Goal: Communication & Community: Answer question/provide support

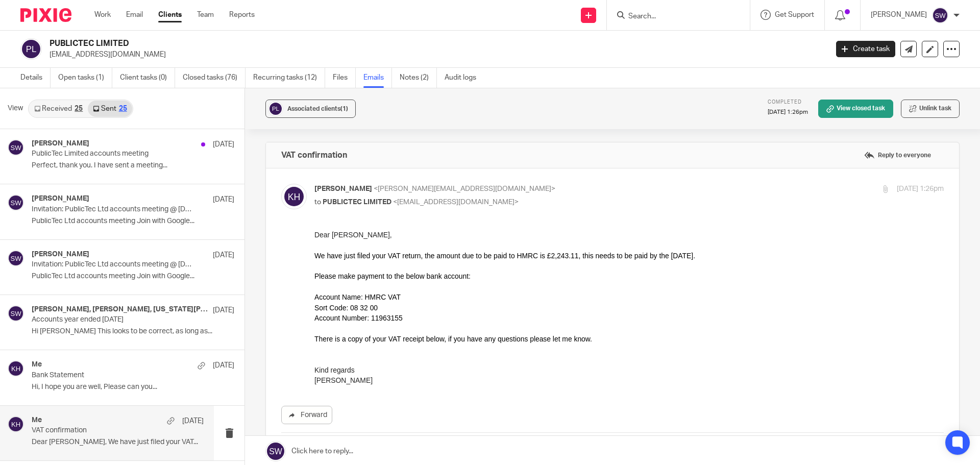
scroll to position [153, 0]
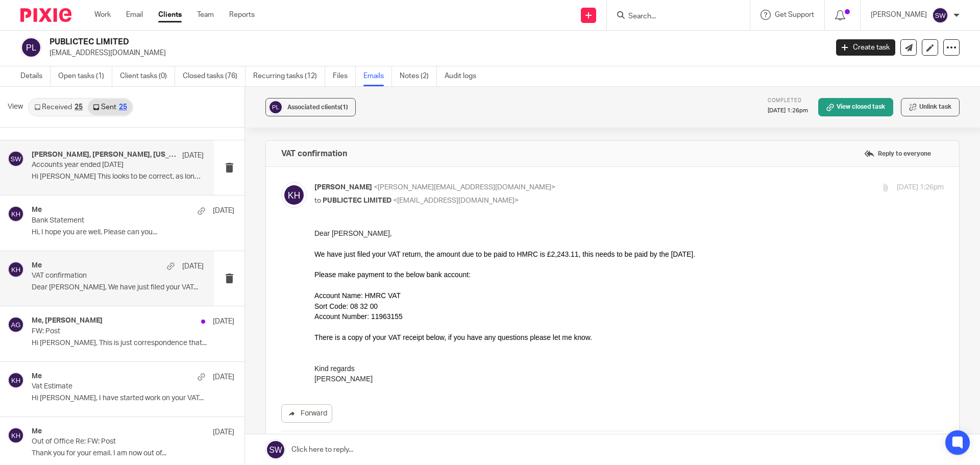
click at [90, 172] on div "[PERSON_NAME], [PERSON_NAME], [US_STATE][PERSON_NAME] [DATE] Accounts year ende…" at bounding box center [118, 168] width 172 height 34
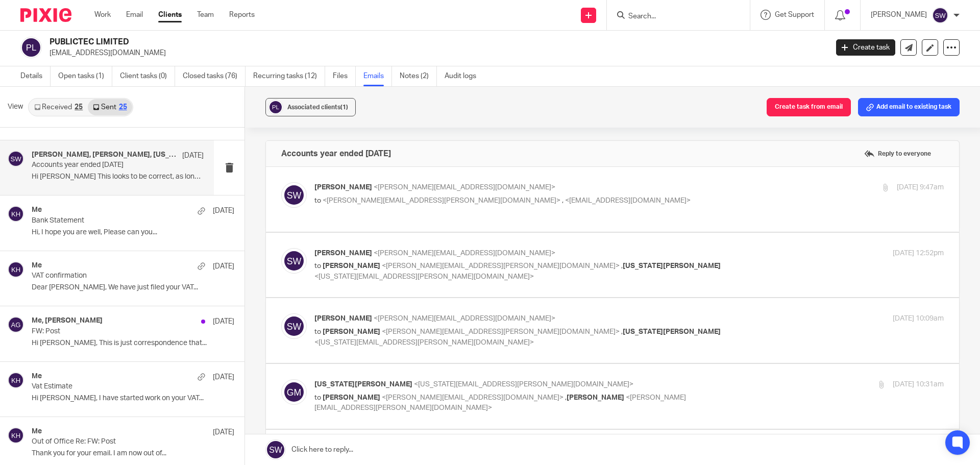
scroll to position [0, 0]
click at [408, 192] on p "[PERSON_NAME] <[PERSON_NAME][EMAIL_ADDRESS][DOMAIN_NAME]>" at bounding box center [523, 187] width 419 height 11
checkbox input "true"
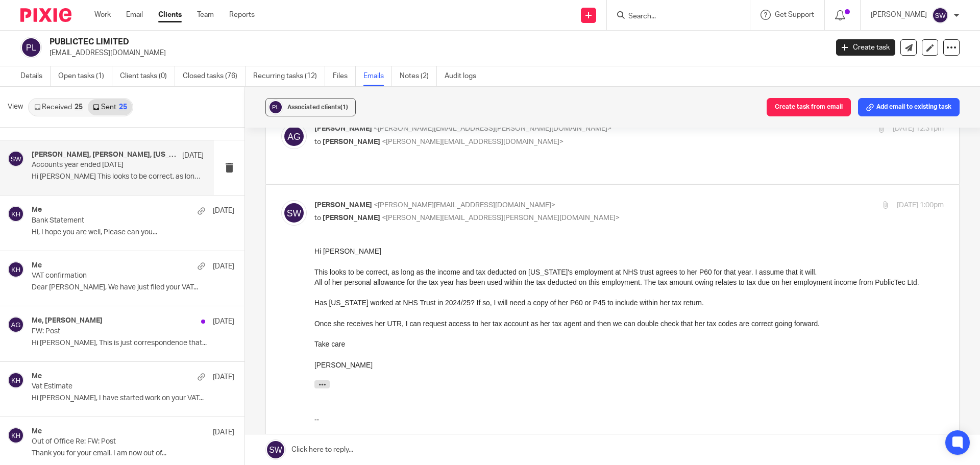
scroll to position [1174, 0]
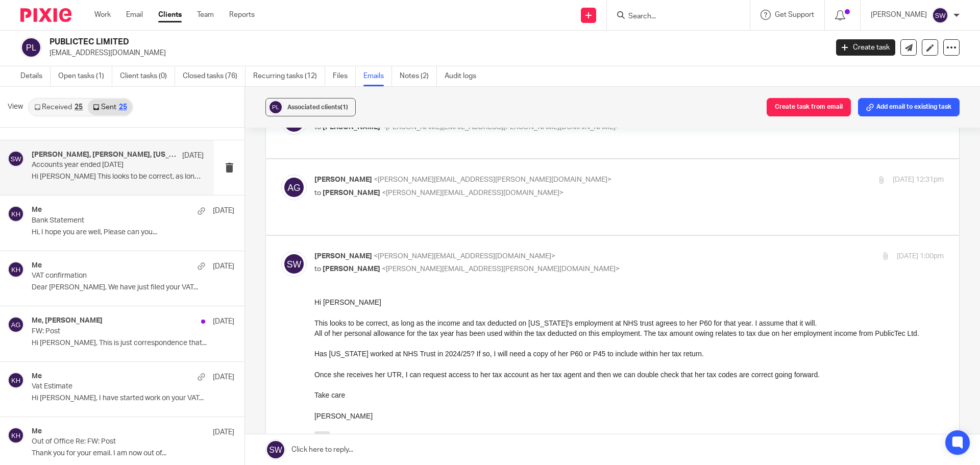
click at [503, 182] on p "[PERSON_NAME] <[PERSON_NAME][EMAIL_ADDRESS][PERSON_NAME][DOMAIN_NAME]>" at bounding box center [523, 180] width 419 height 11
checkbox input "true"
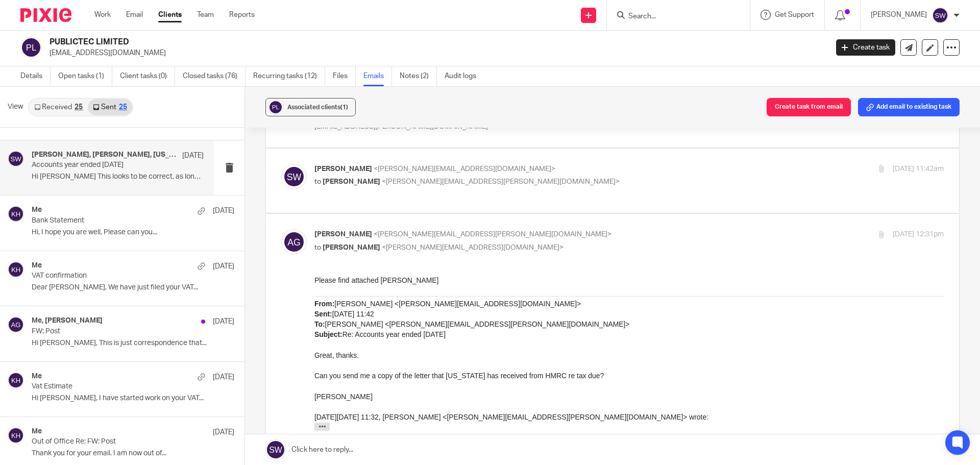
scroll to position [1072, 0]
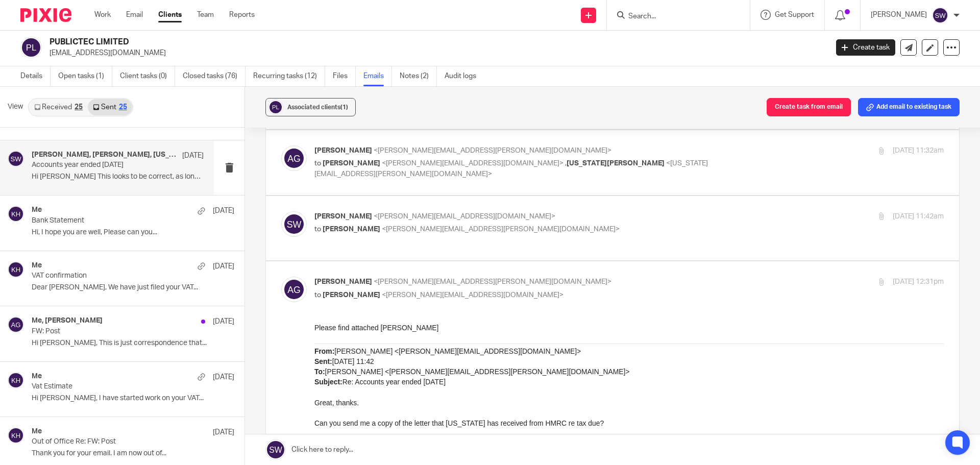
click at [563, 227] on p "to [PERSON_NAME] <[PERSON_NAME][EMAIL_ADDRESS][PERSON_NAME][DOMAIN_NAME]>" at bounding box center [523, 229] width 419 height 11
checkbox input "true"
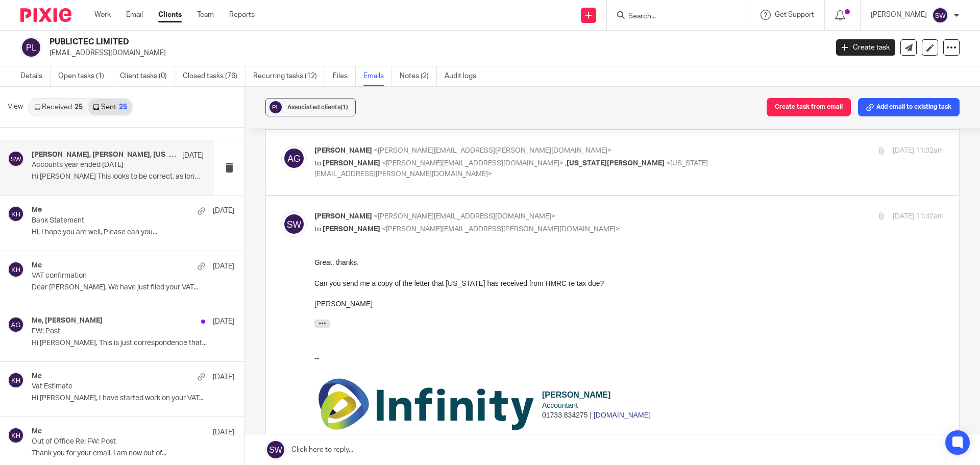
scroll to position [0, 0]
click at [695, 143] on label at bounding box center [612, 162] width 693 height 65
click at [281, 145] on input "checkbox" at bounding box center [281, 145] width 1 height 1
checkbox input "true"
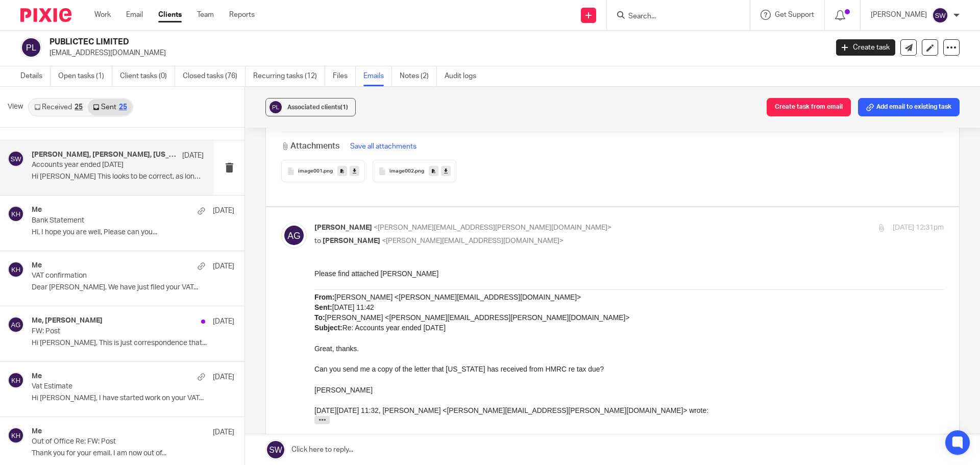
scroll to position [2143, 0]
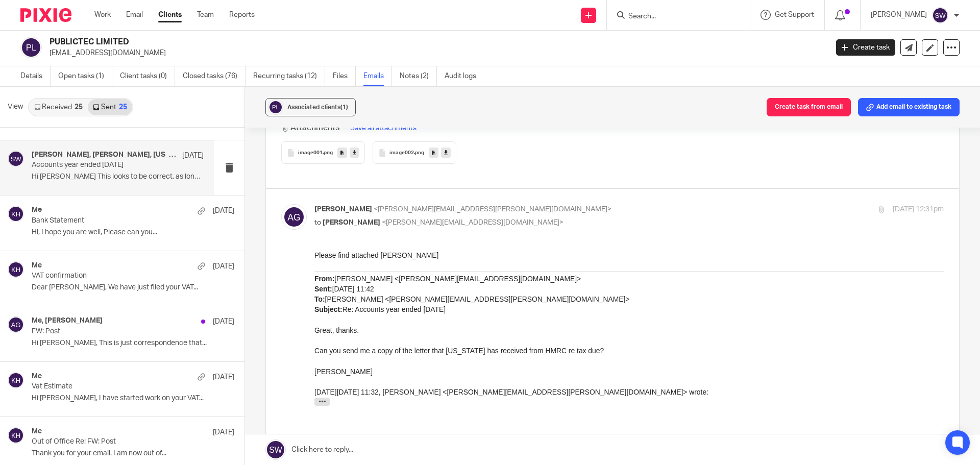
click at [108, 105] on link "Sent 25" at bounding box center [110, 107] width 44 height 16
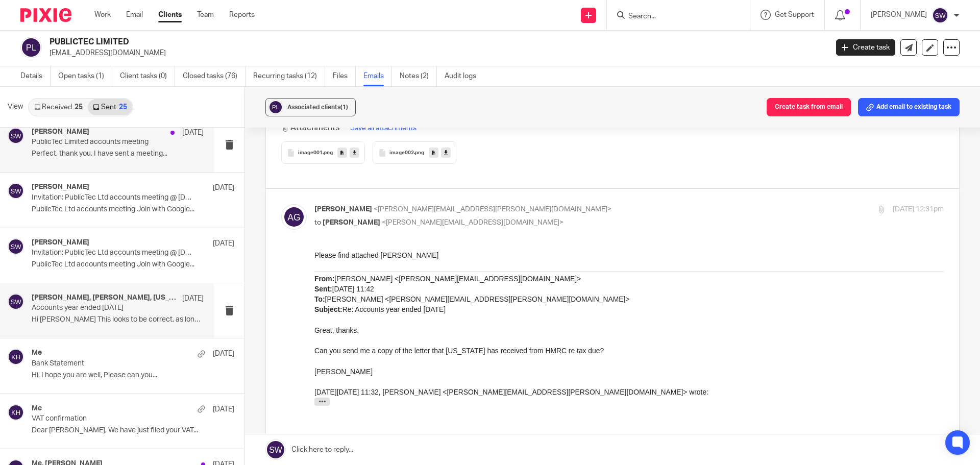
scroll to position [0, 0]
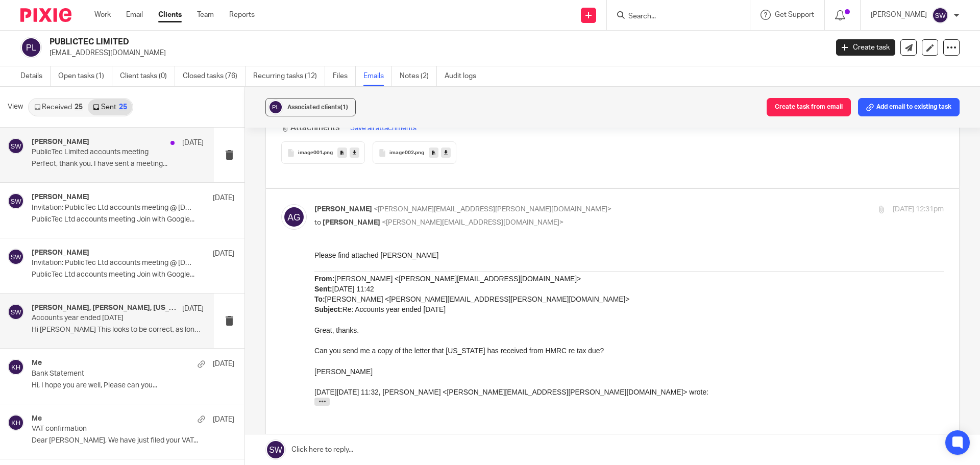
click at [100, 151] on p "PublicTec Limited accounts meeting" at bounding box center [101, 152] width 138 height 9
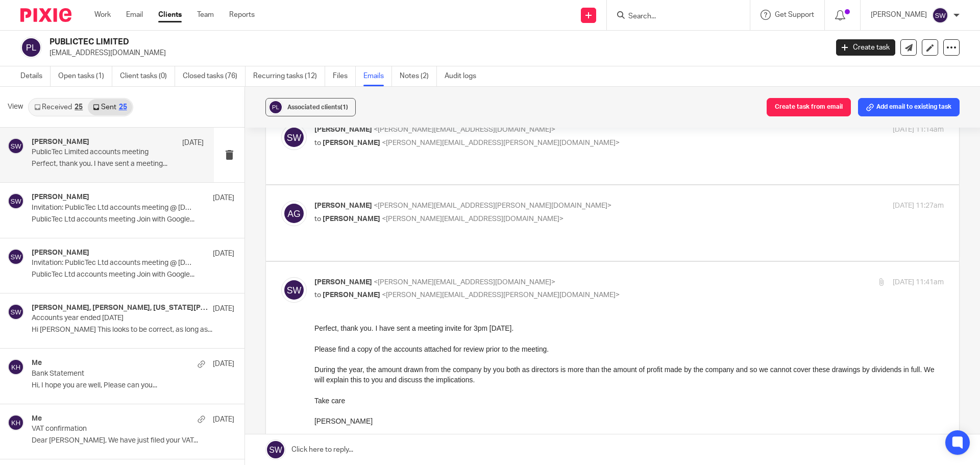
scroll to position [102, 0]
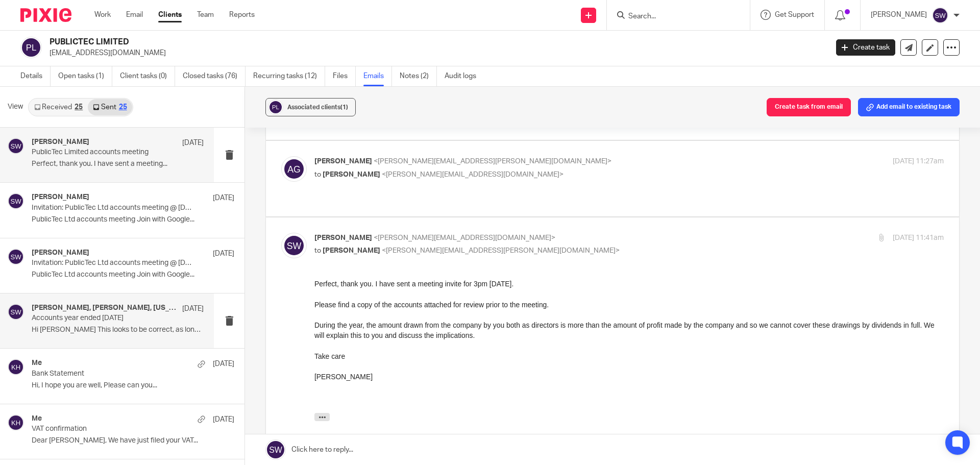
click at [110, 328] on p "Hi [PERSON_NAME] This looks to be correct, as long as..." at bounding box center [118, 330] width 172 height 9
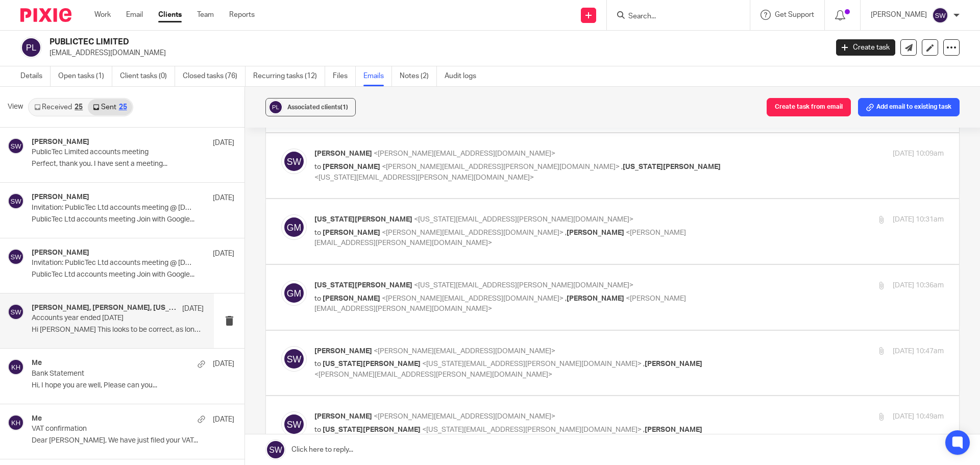
scroll to position [51, 0]
